Goal: Information Seeking & Learning: Check status

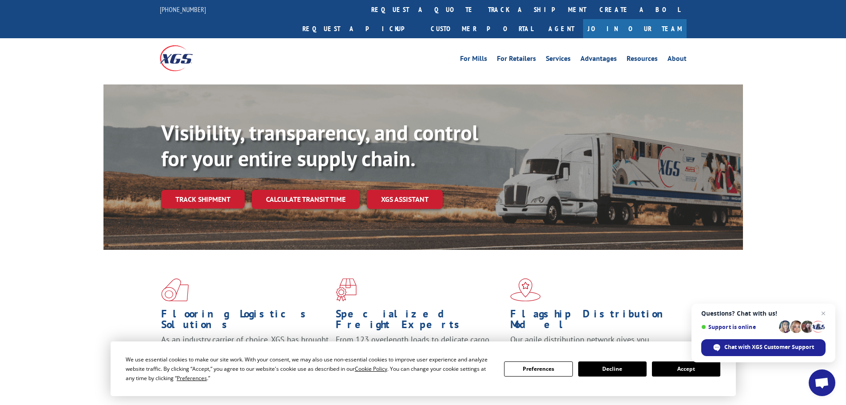
click at [672, 365] on button "Accept" at bounding box center [686, 368] width 68 height 15
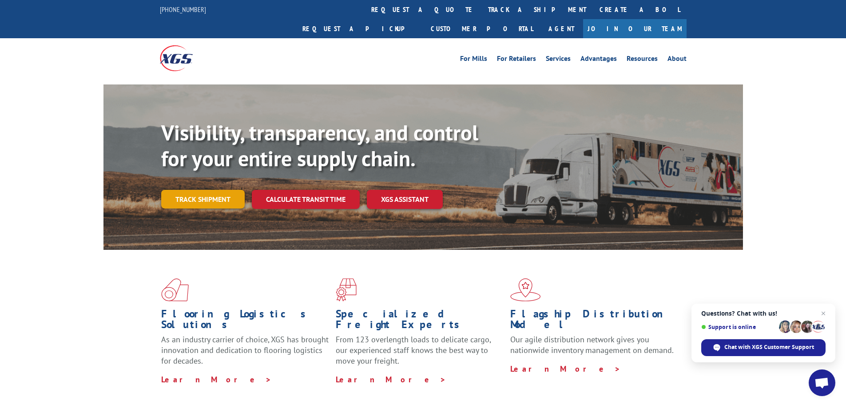
click at [213, 190] on link "Track shipment" at bounding box center [203, 199] width 84 height 19
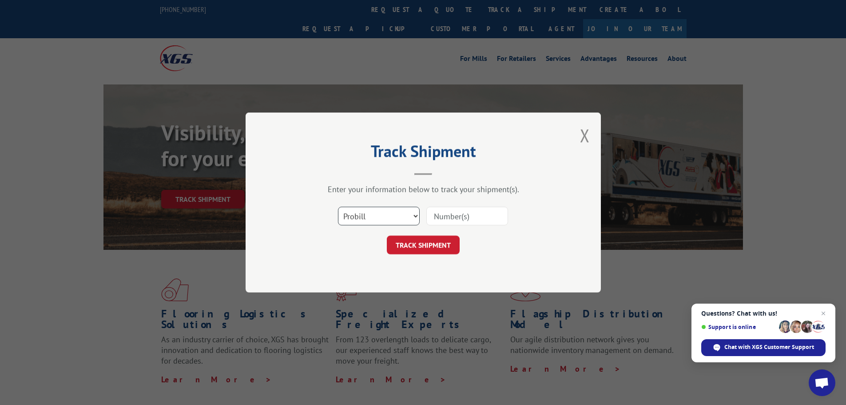
click at [393, 214] on select "Select category... Probill BOL PO" at bounding box center [379, 216] width 82 height 19
select select "po"
click at [338, 207] on select "Select category... Probill BOL PO" at bounding box center [379, 216] width 82 height 19
click at [462, 210] on input at bounding box center [467, 216] width 82 height 19
paste input "02512805"
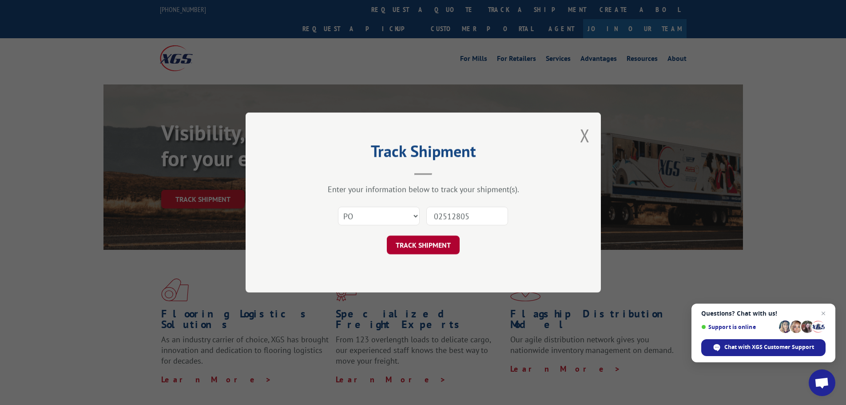
type input "02512805"
click at [432, 249] on button "TRACK SHIPMENT" at bounding box center [423, 244] width 73 height 19
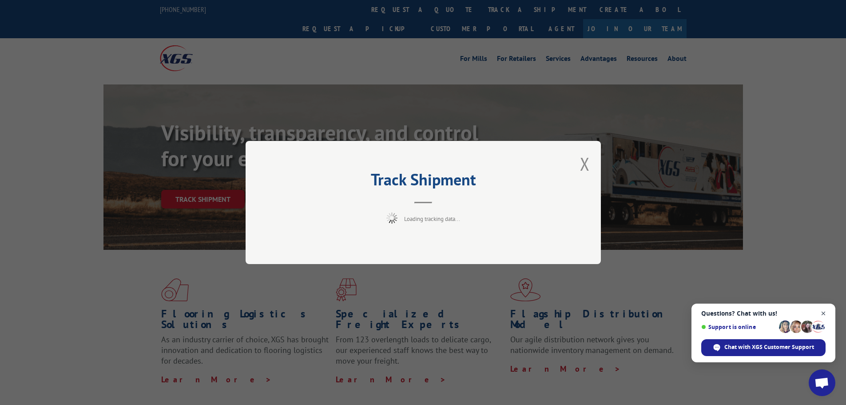
click at [825, 313] on span "Close chat" at bounding box center [823, 313] width 11 height 11
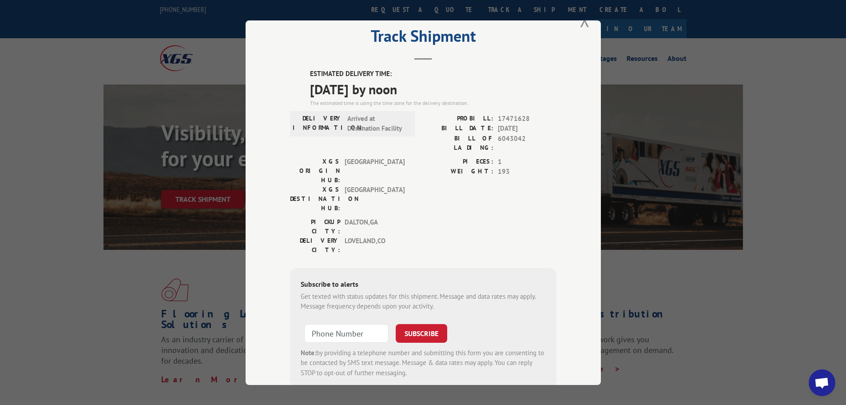
scroll to position [36, 0]
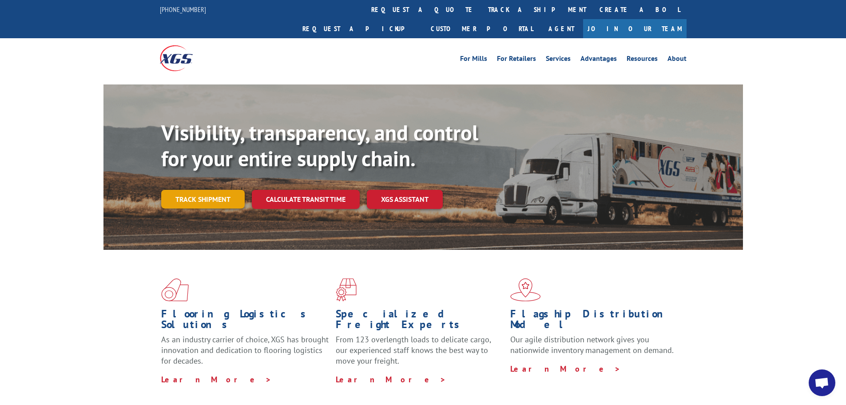
click at [203, 190] on link "Track shipment" at bounding box center [203, 199] width 84 height 19
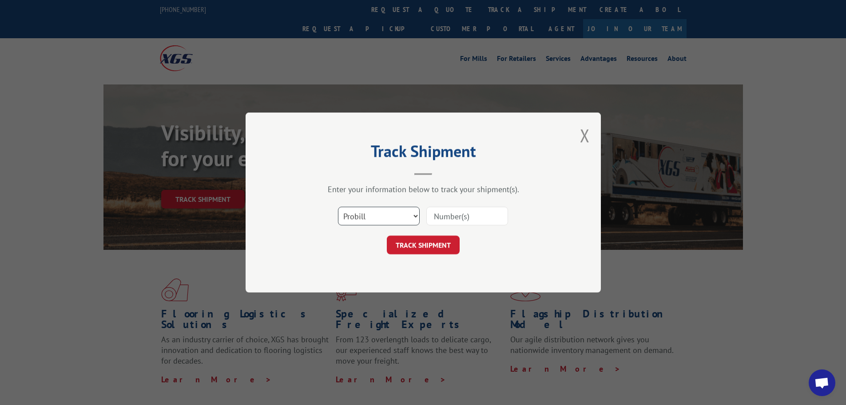
click at [381, 210] on select "Select category... Probill BOL PO" at bounding box center [379, 216] width 82 height 19
select select "po"
click at [338, 207] on select "Select category... Probill BOL PO" at bounding box center [379, 216] width 82 height 19
click at [441, 220] on input at bounding box center [467, 216] width 82 height 19
paste input "02512794"
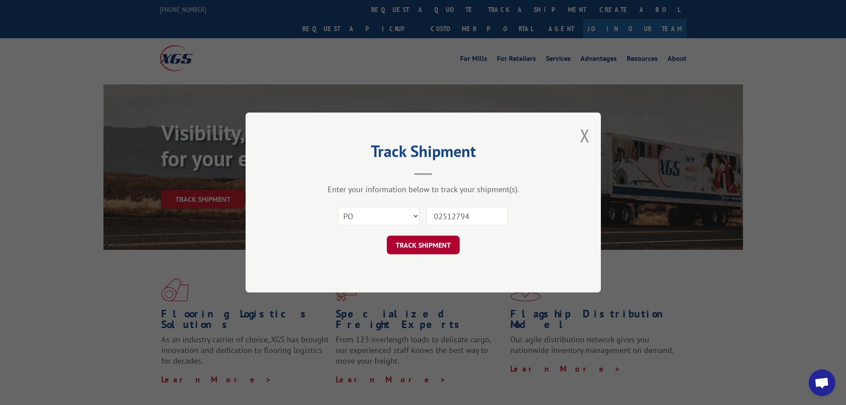
type input "02512794"
click at [443, 242] on button "TRACK SHIPMENT" at bounding box center [423, 244] width 73 height 19
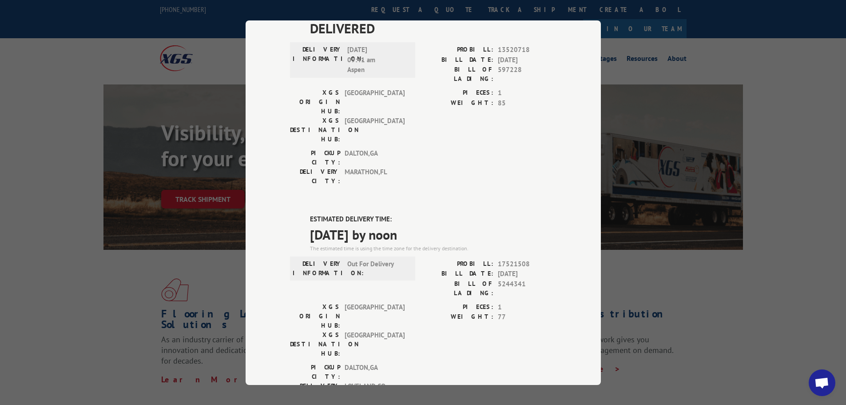
scroll to position [181, 0]
